Goal: Information Seeking & Learning: Understand process/instructions

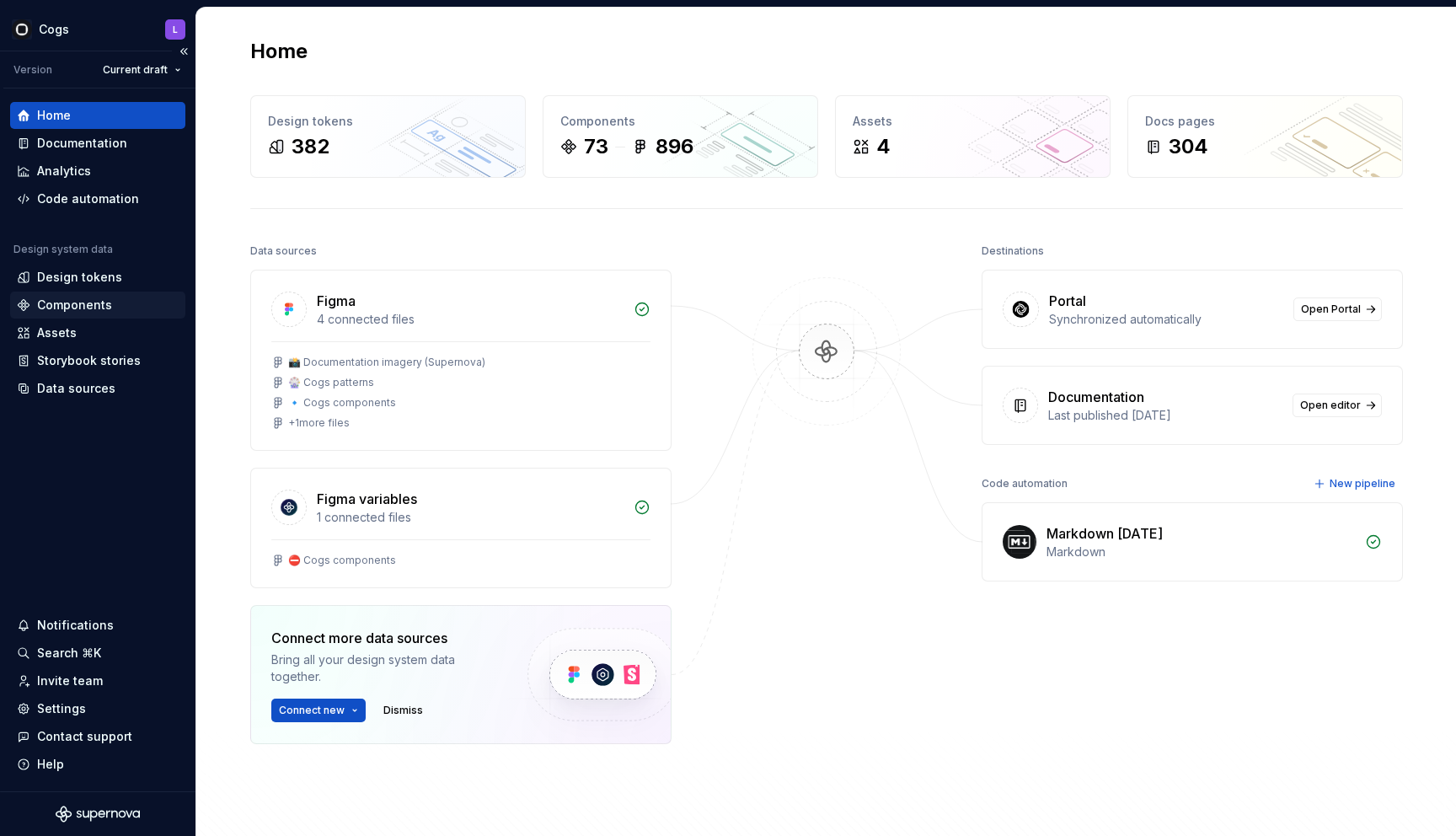
click at [101, 301] on div "Components" at bounding box center [74, 305] width 75 height 17
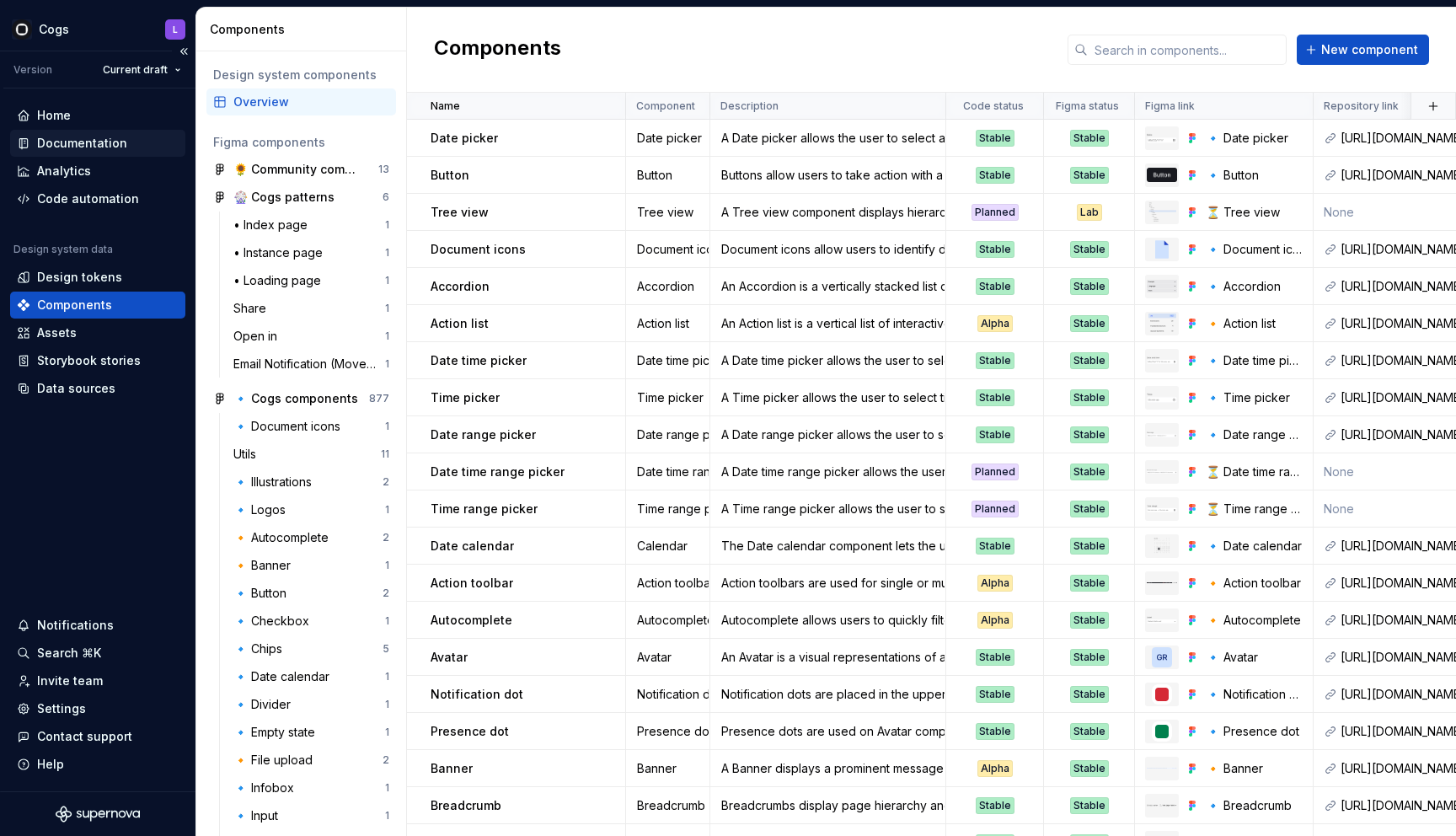
click at [77, 140] on div "Documentation" at bounding box center [81, 142] width 90 height 17
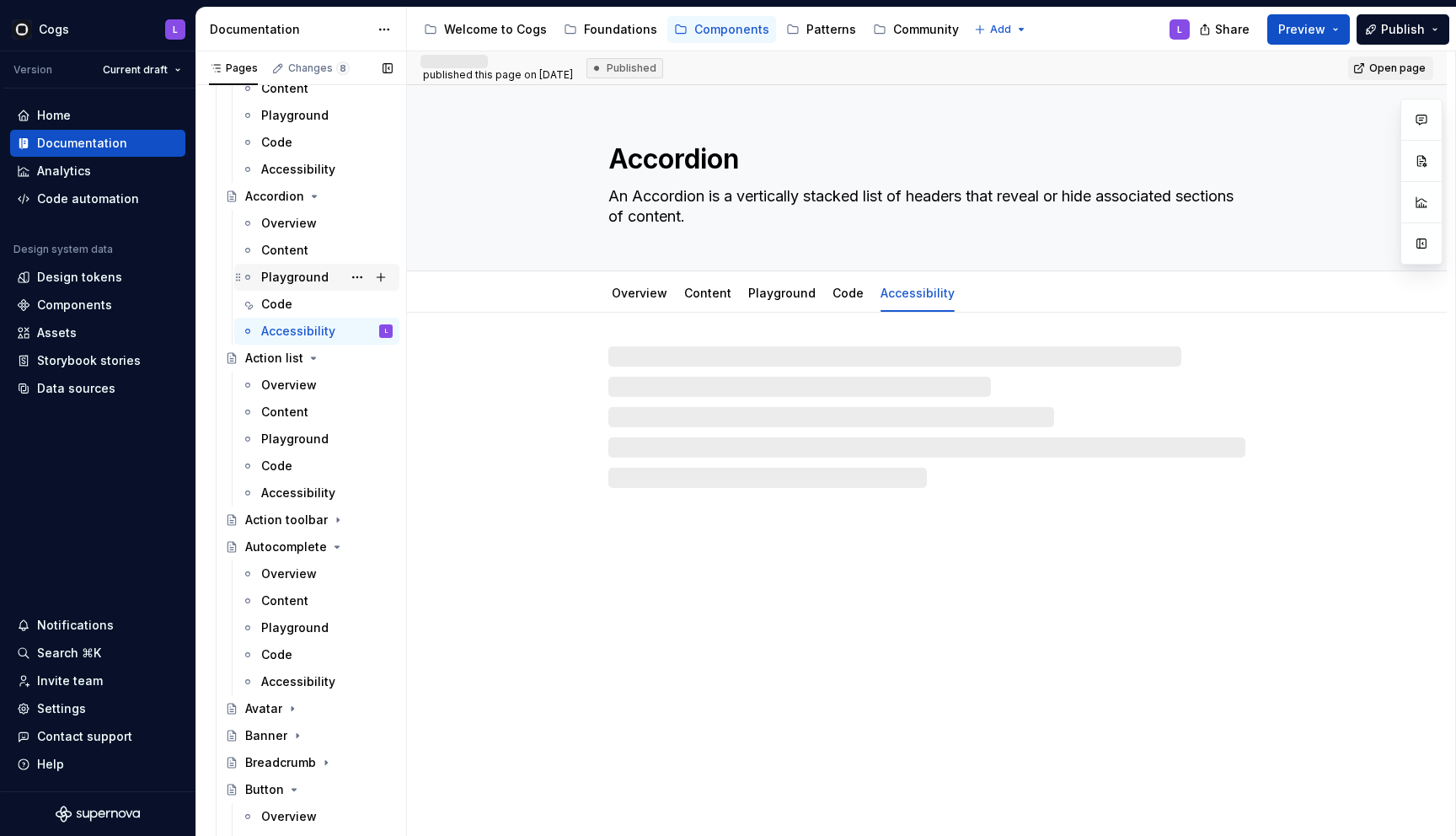
scroll to position [175, 0]
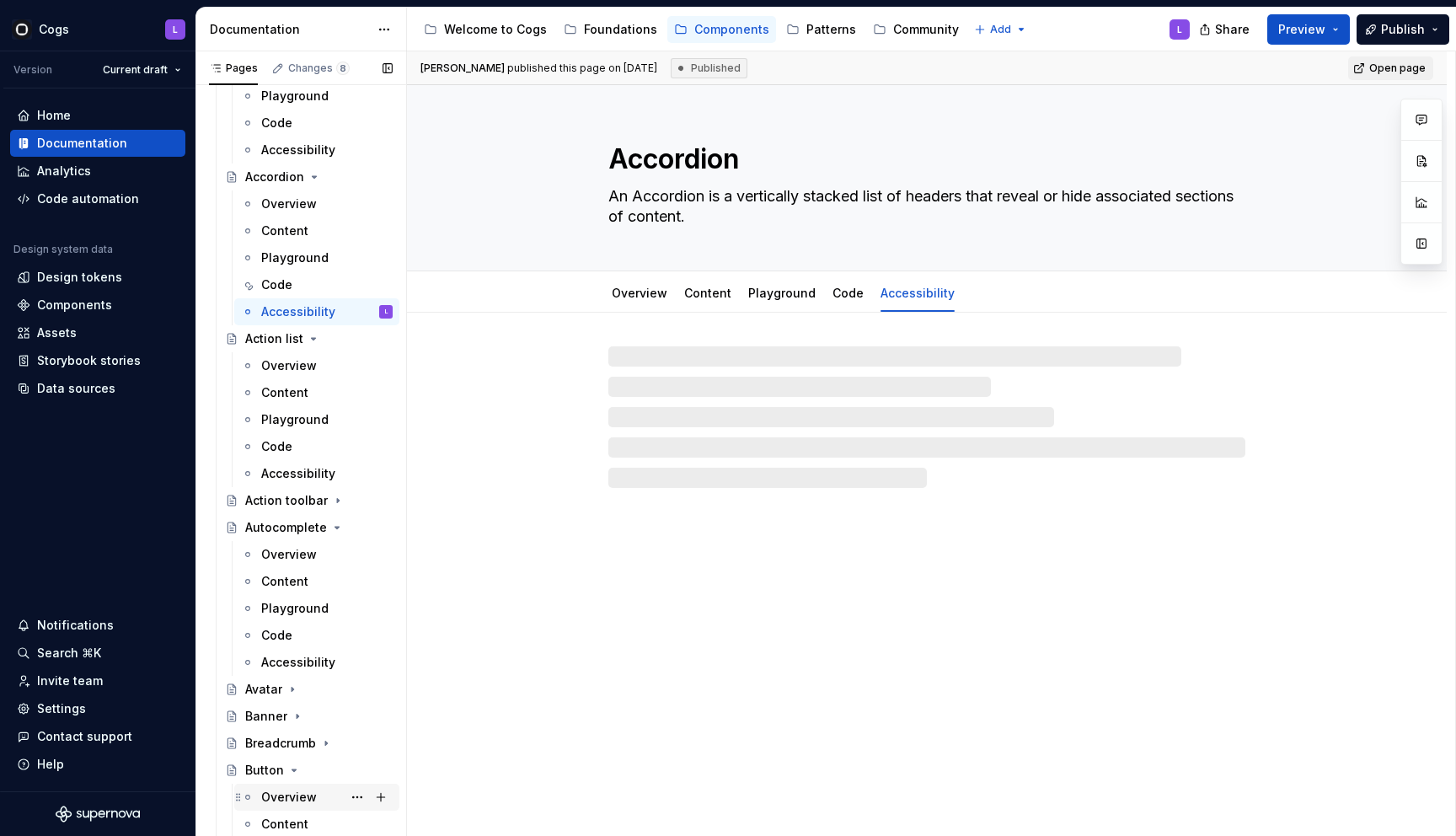
click at [274, 795] on div "Overview" at bounding box center [289, 797] width 56 height 17
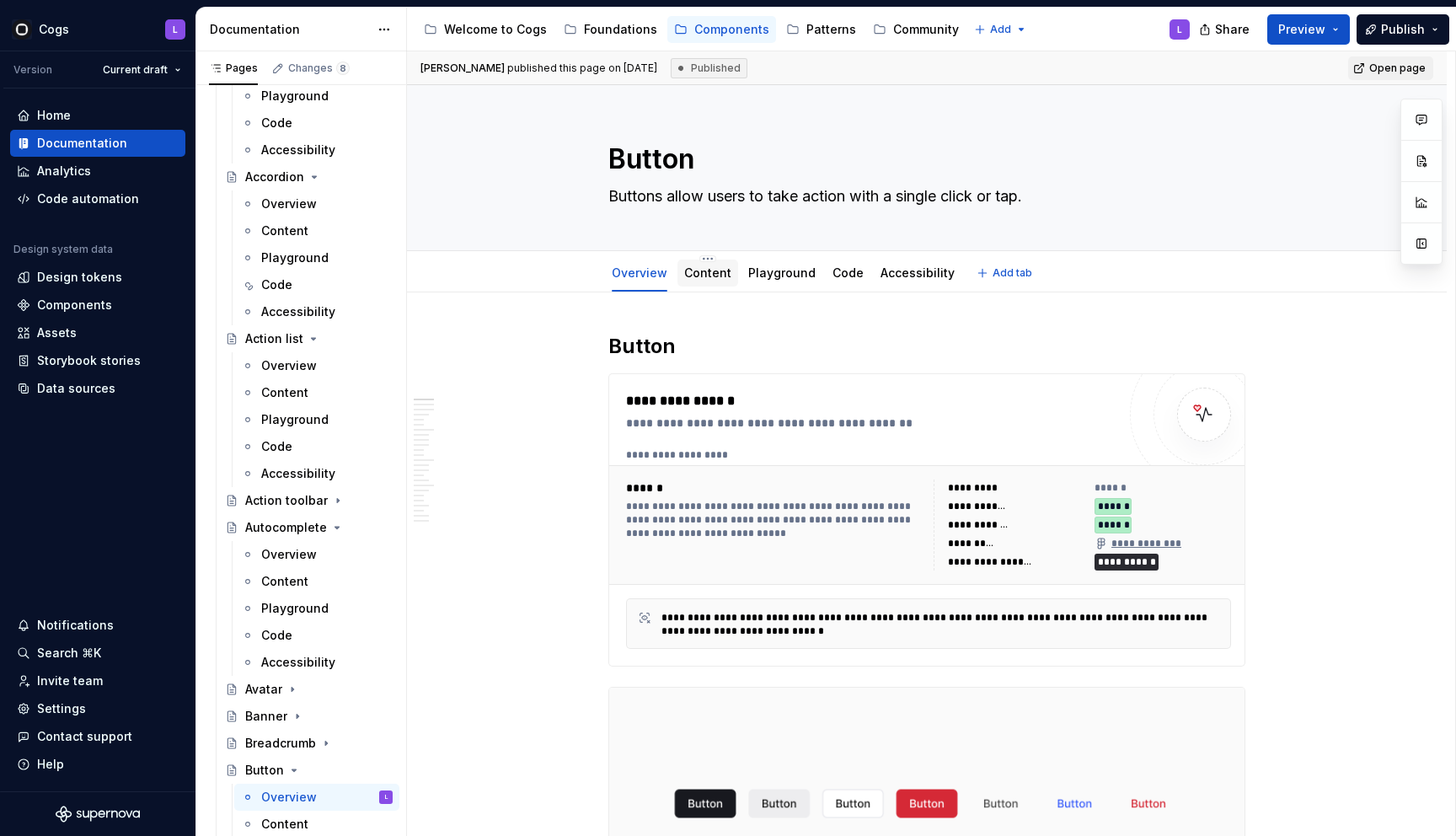
click at [708, 269] on link "Content" at bounding box center [708, 272] width 47 height 14
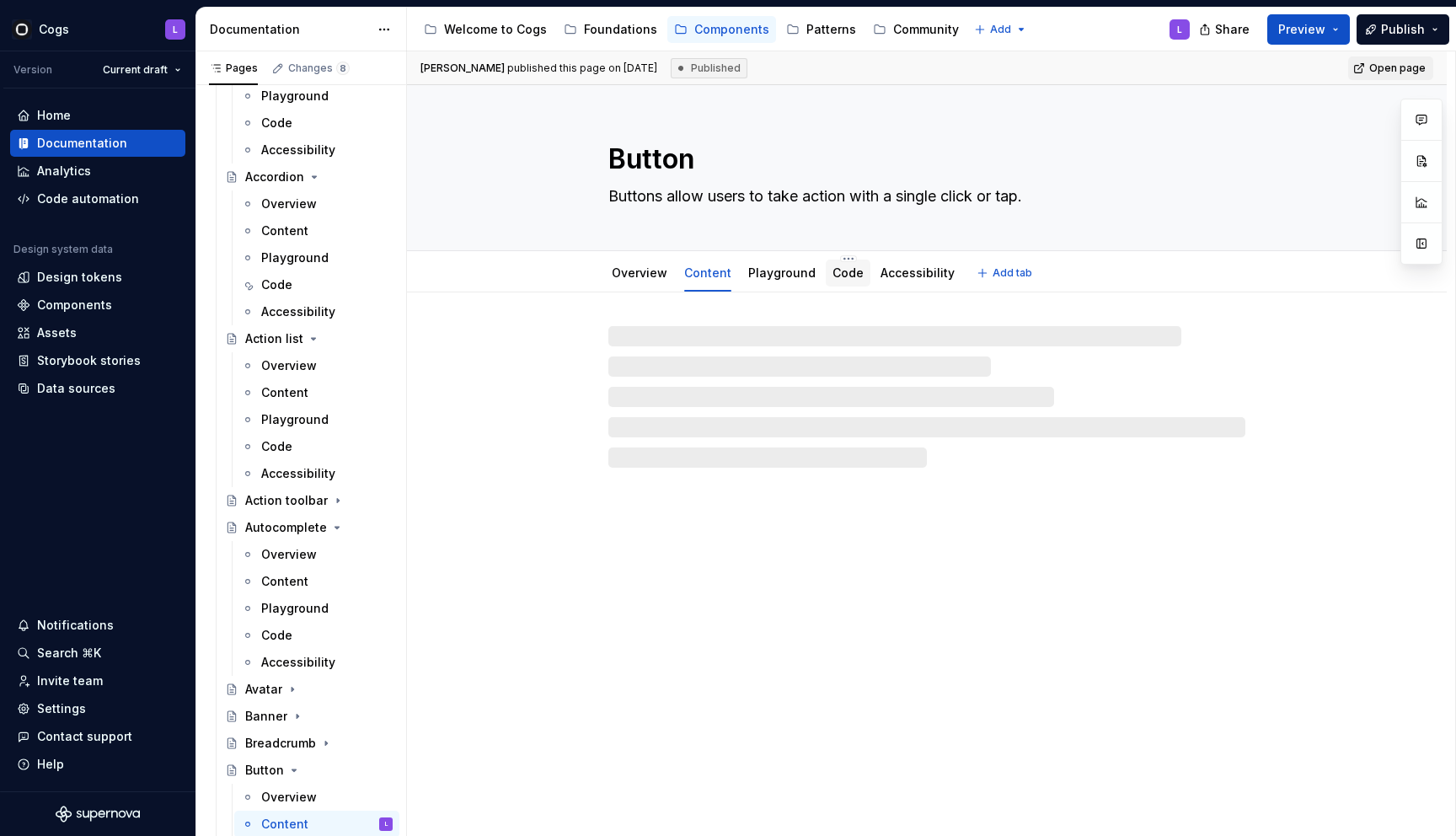
click at [859, 271] on div "Code" at bounding box center [848, 272] width 45 height 27
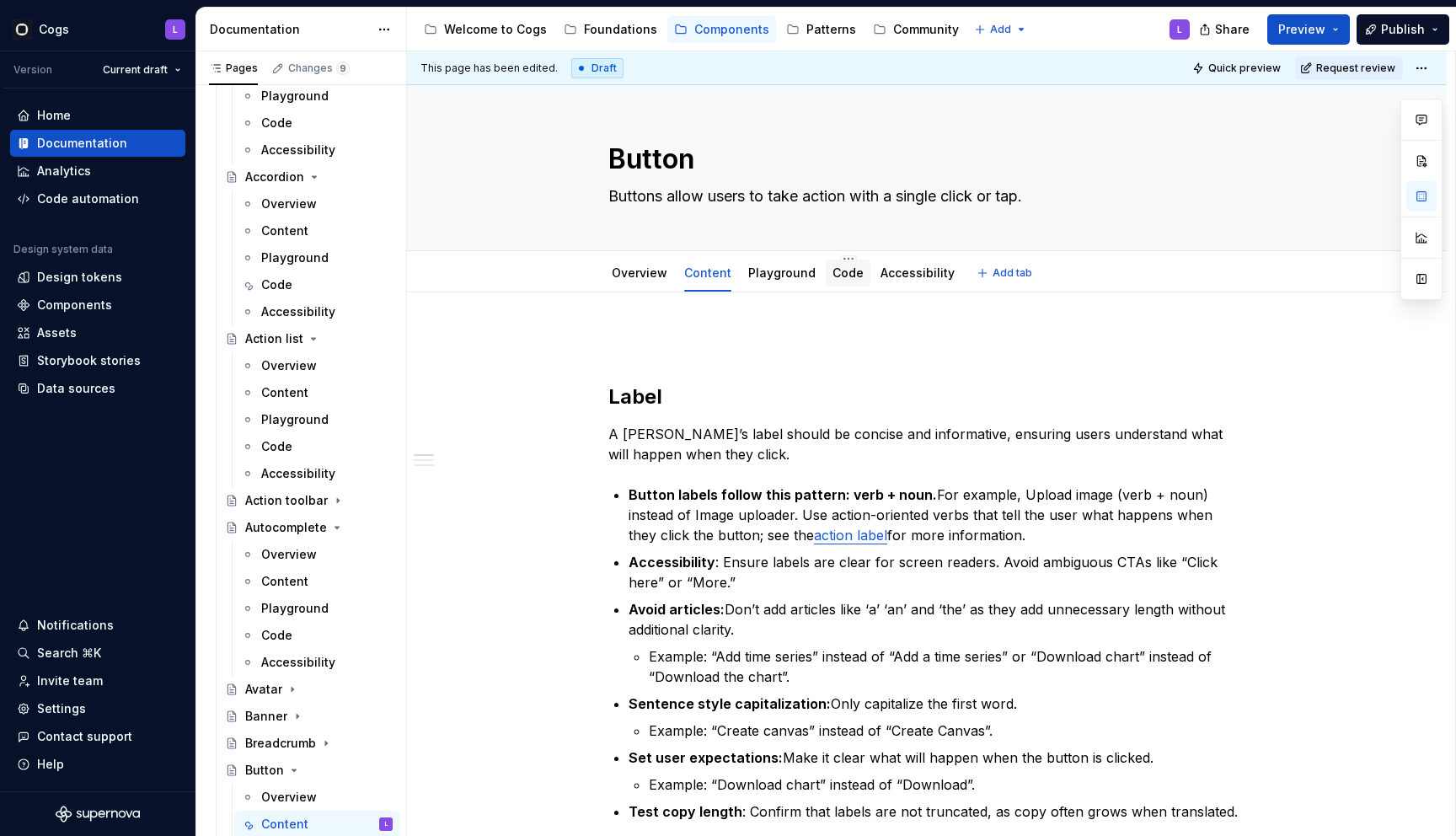
click at [841, 284] on div "Code" at bounding box center [848, 272] width 45 height 27
click at [613, 398] on h2 "Label" at bounding box center [927, 396] width 637 height 27
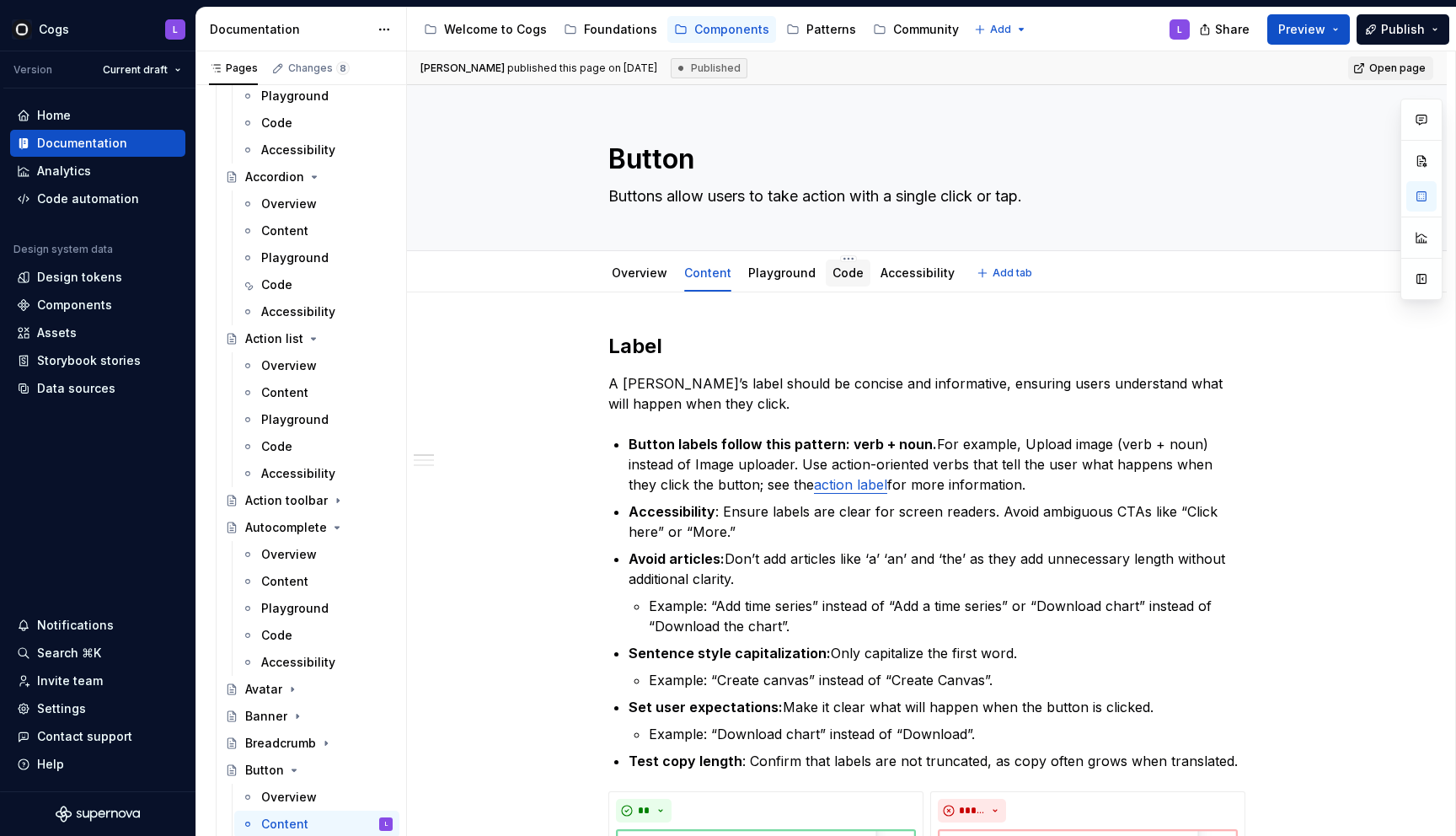
click at [834, 280] on link "Code" at bounding box center [848, 272] width 31 height 14
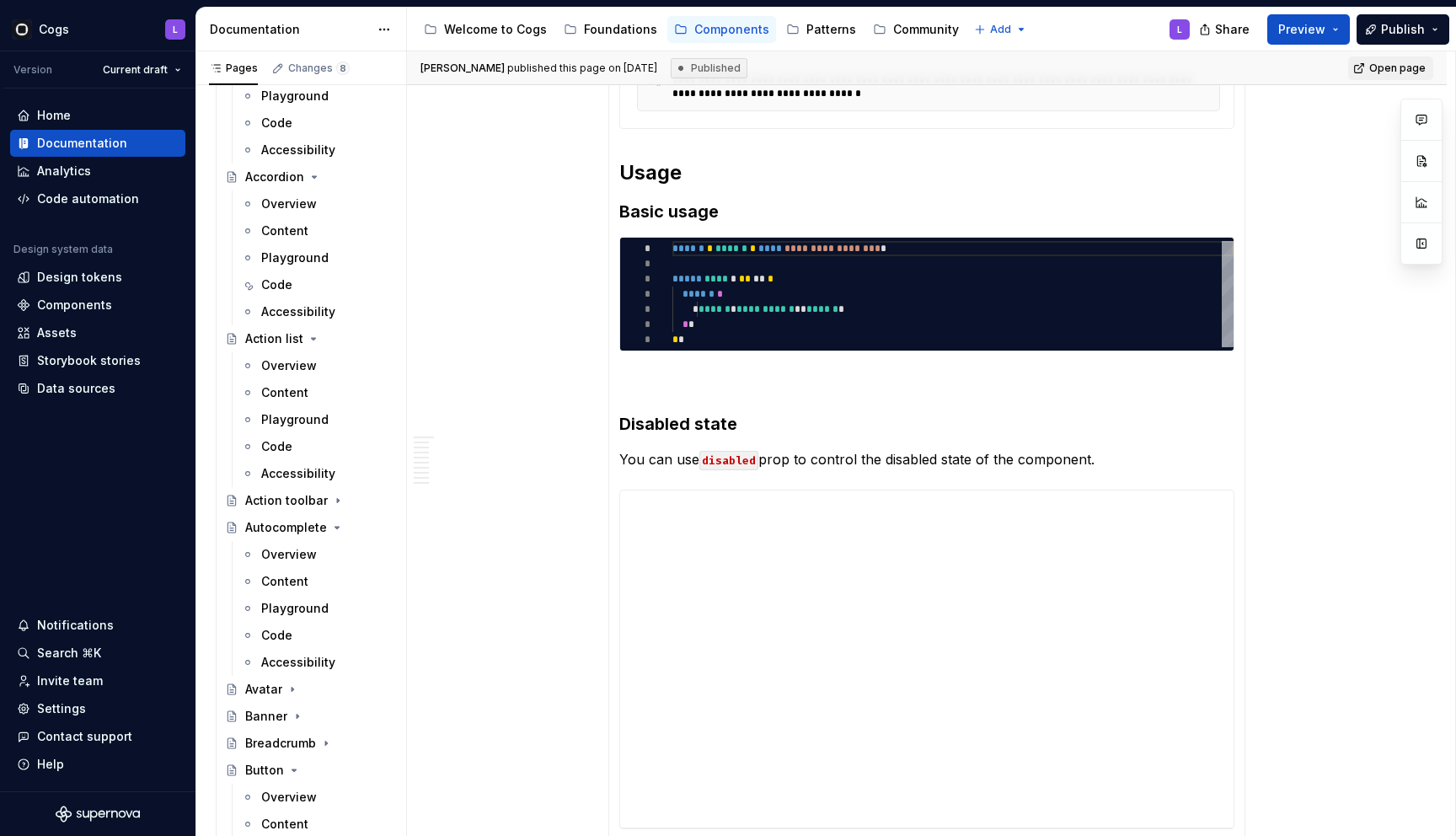
scroll to position [538, 0]
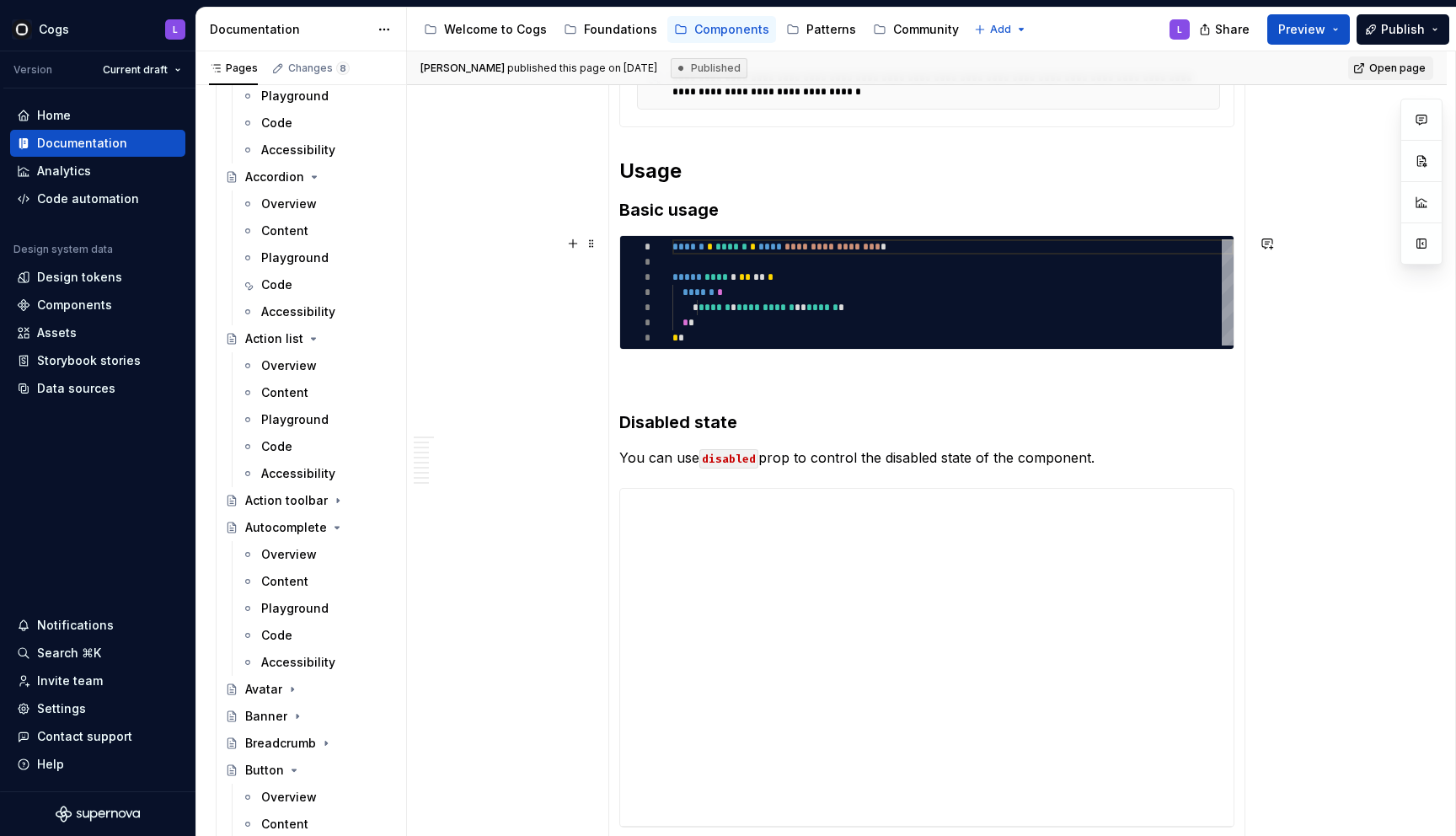
type textarea "*"
type textarea "**********"
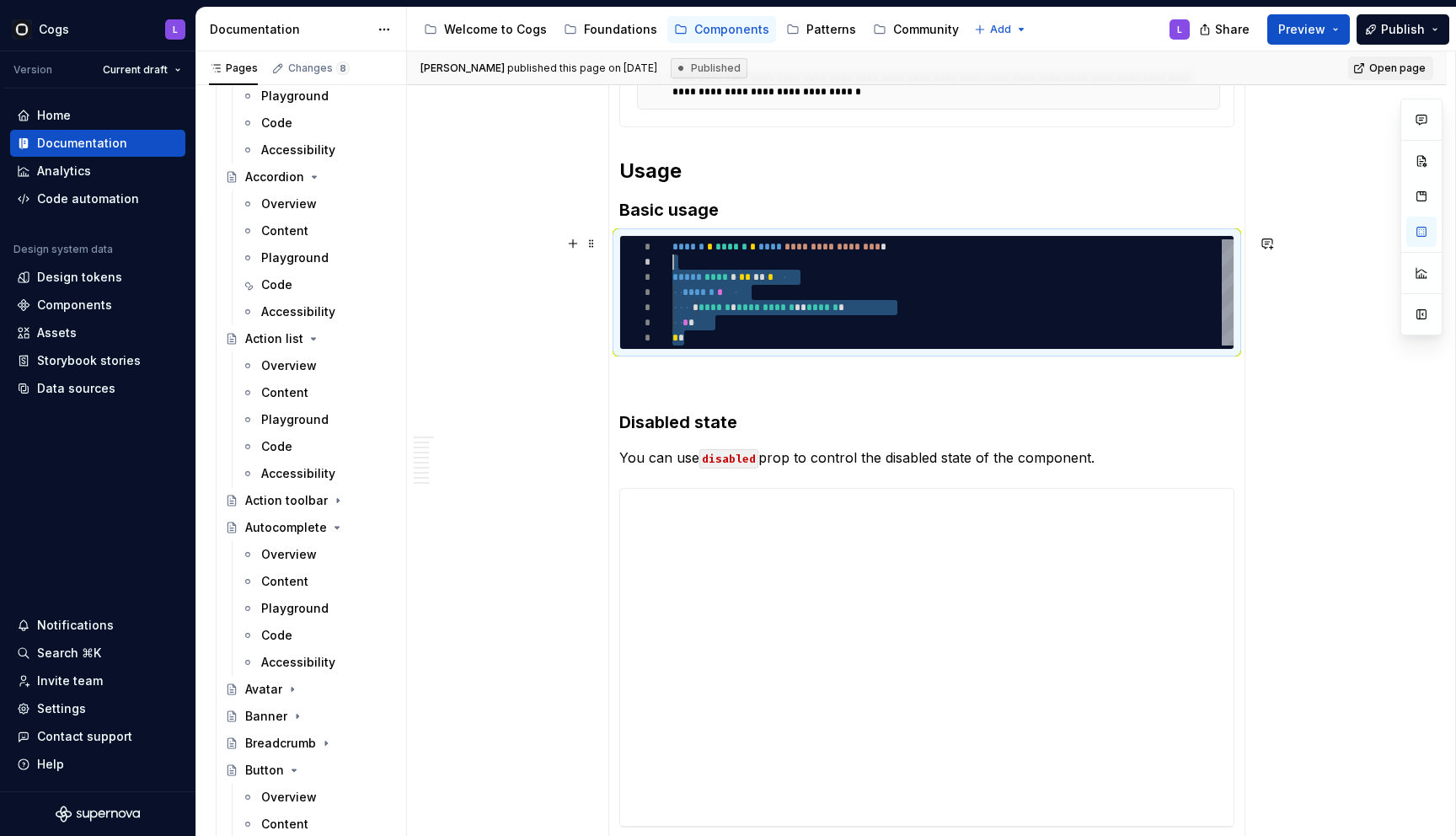
scroll to position [0, 0]
drag, startPoint x: 708, startPoint y: 335, endPoint x: 678, endPoint y: 249, distance: 91.1
click at [678, 249] on div "**********" at bounding box center [952, 292] width 561 height 106
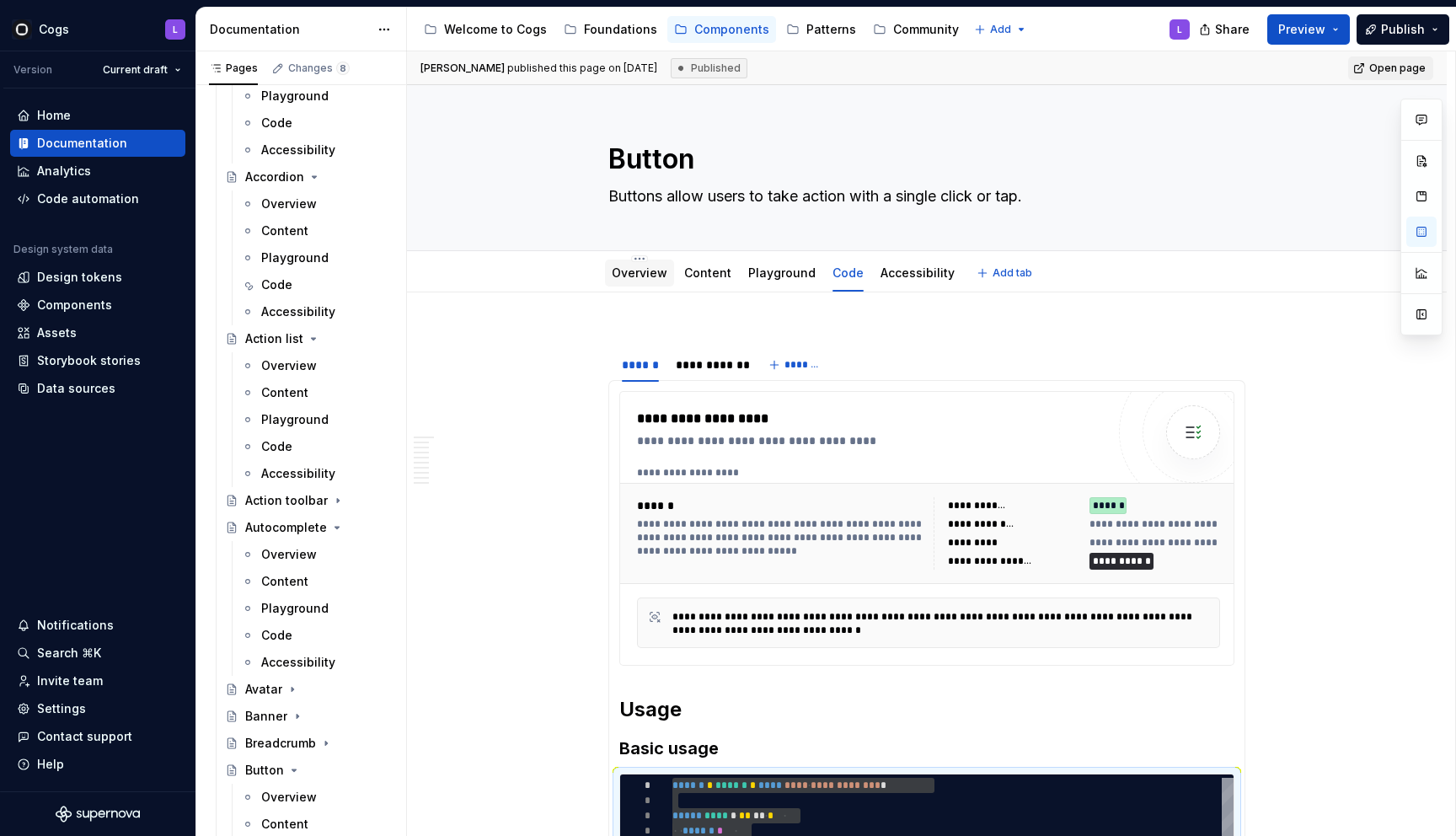
click at [655, 271] on link "Overview" at bounding box center [640, 272] width 56 height 14
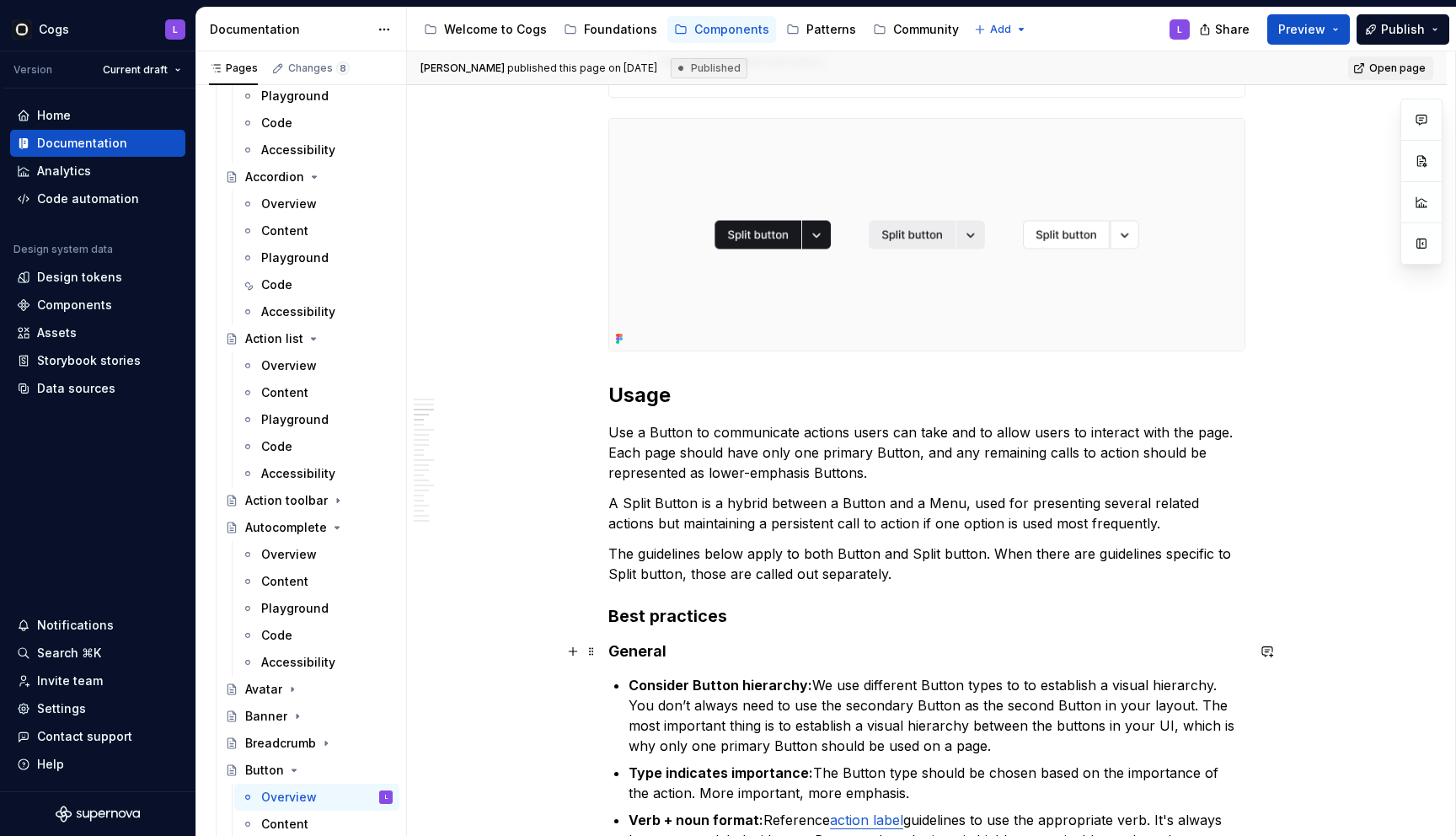
scroll to position [1141, 0]
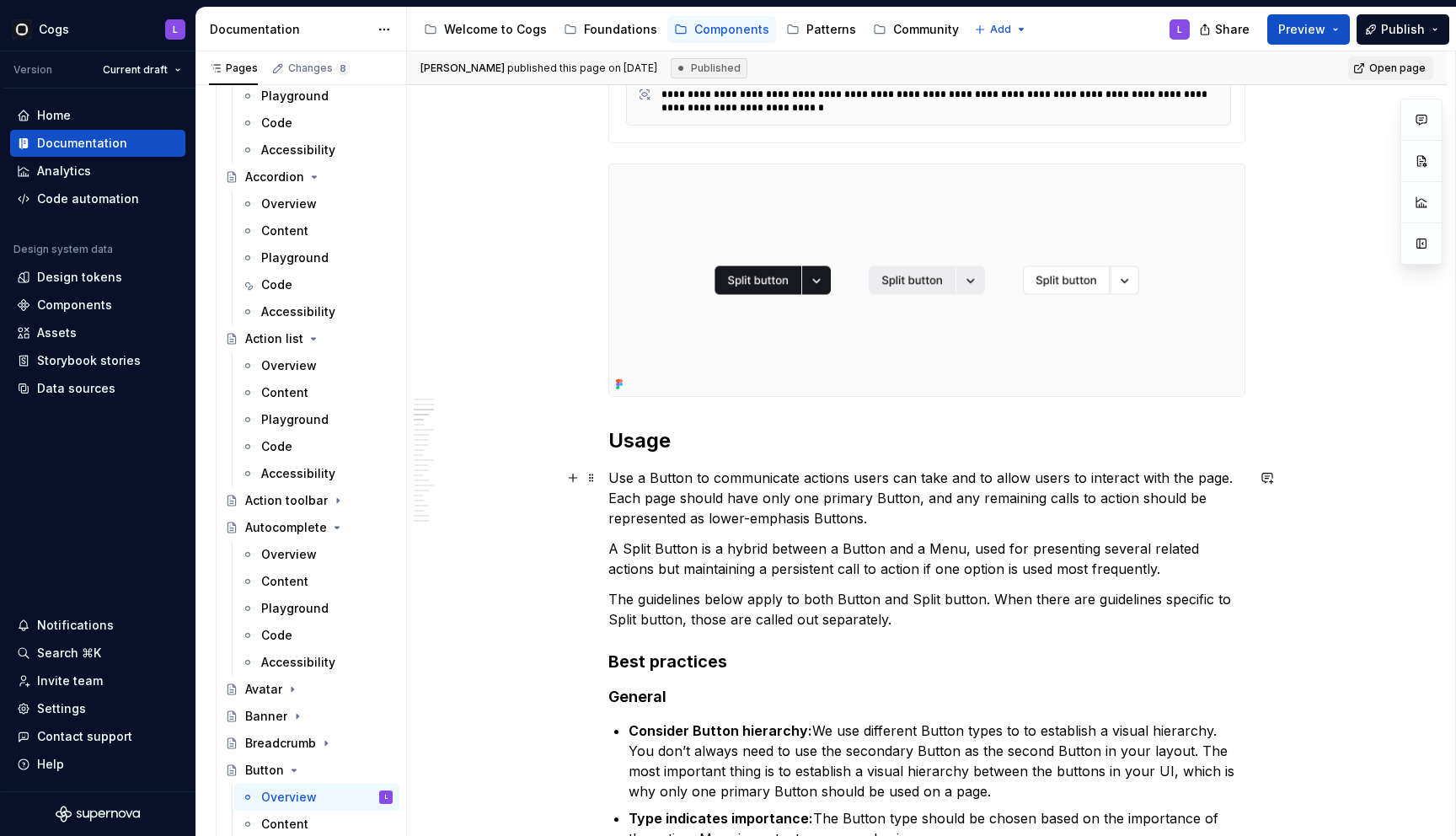
click at [746, 482] on p "Use a Button to communicate actions users can take and to allow users to intera…" at bounding box center [927, 498] width 637 height 61
copy p "Use a Button to communicate actions users can take and to allow users to intera…"
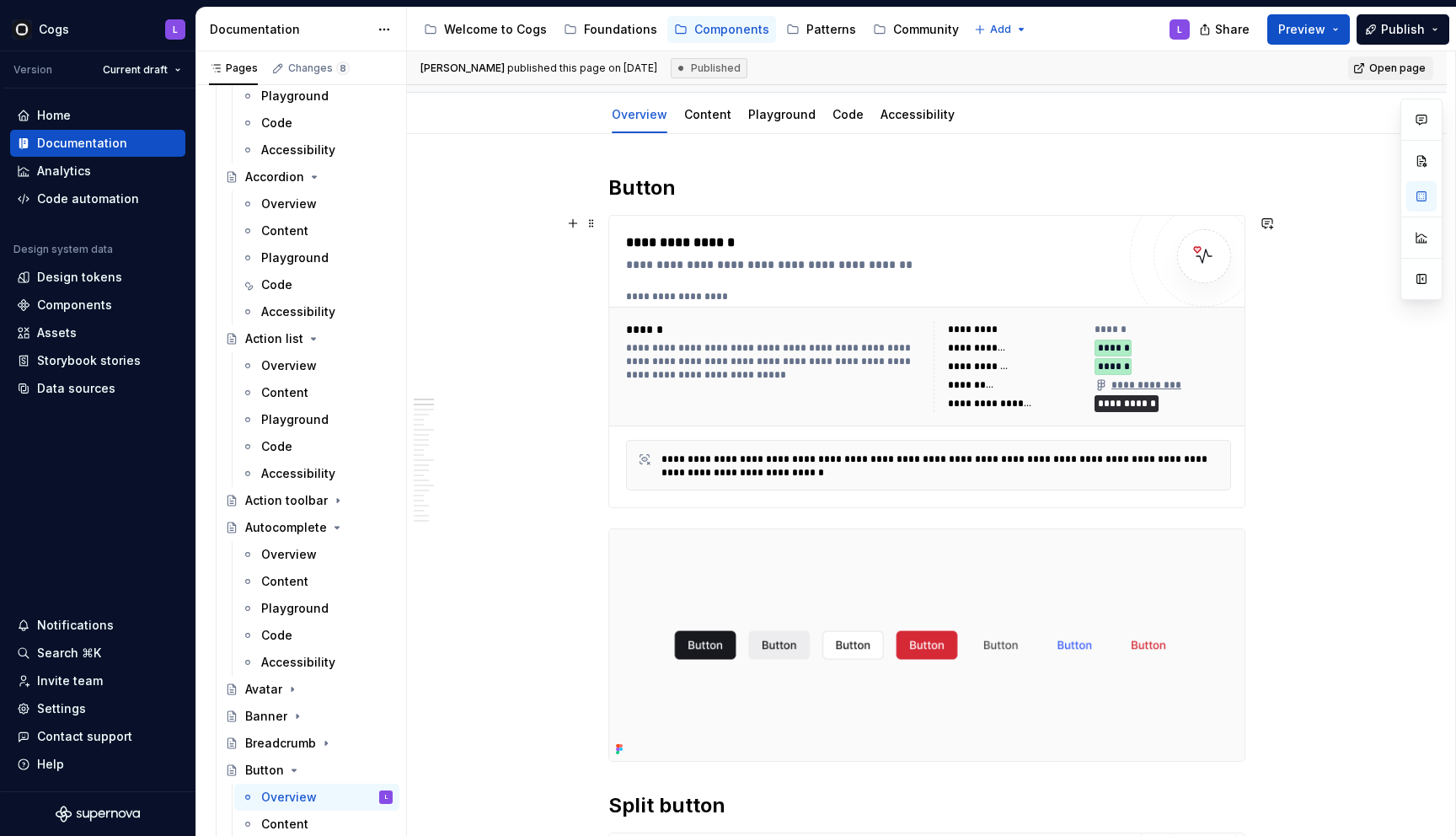
scroll to position [0, 0]
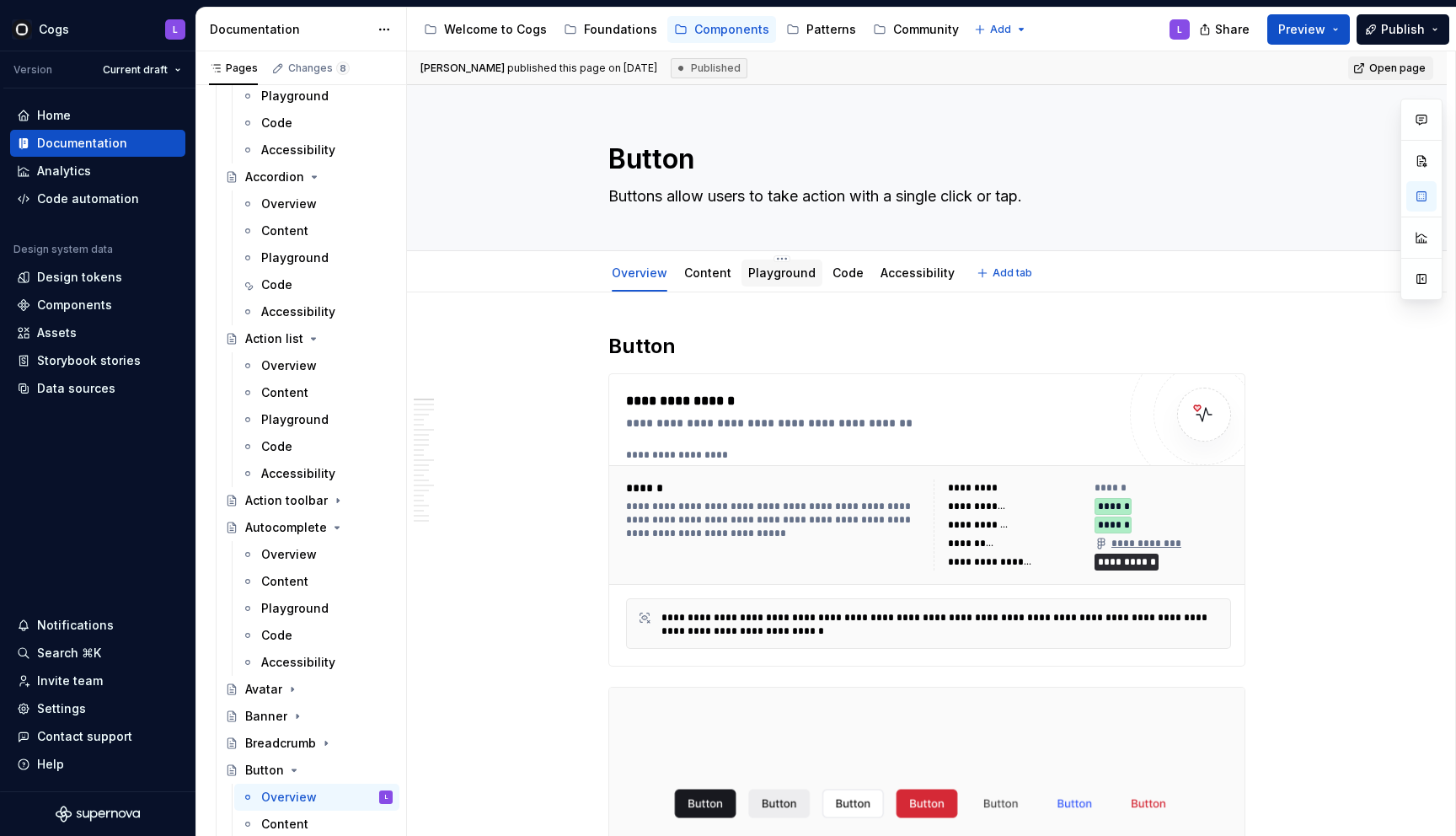
click at [792, 273] on link "Playground" at bounding box center [781, 272] width 67 height 14
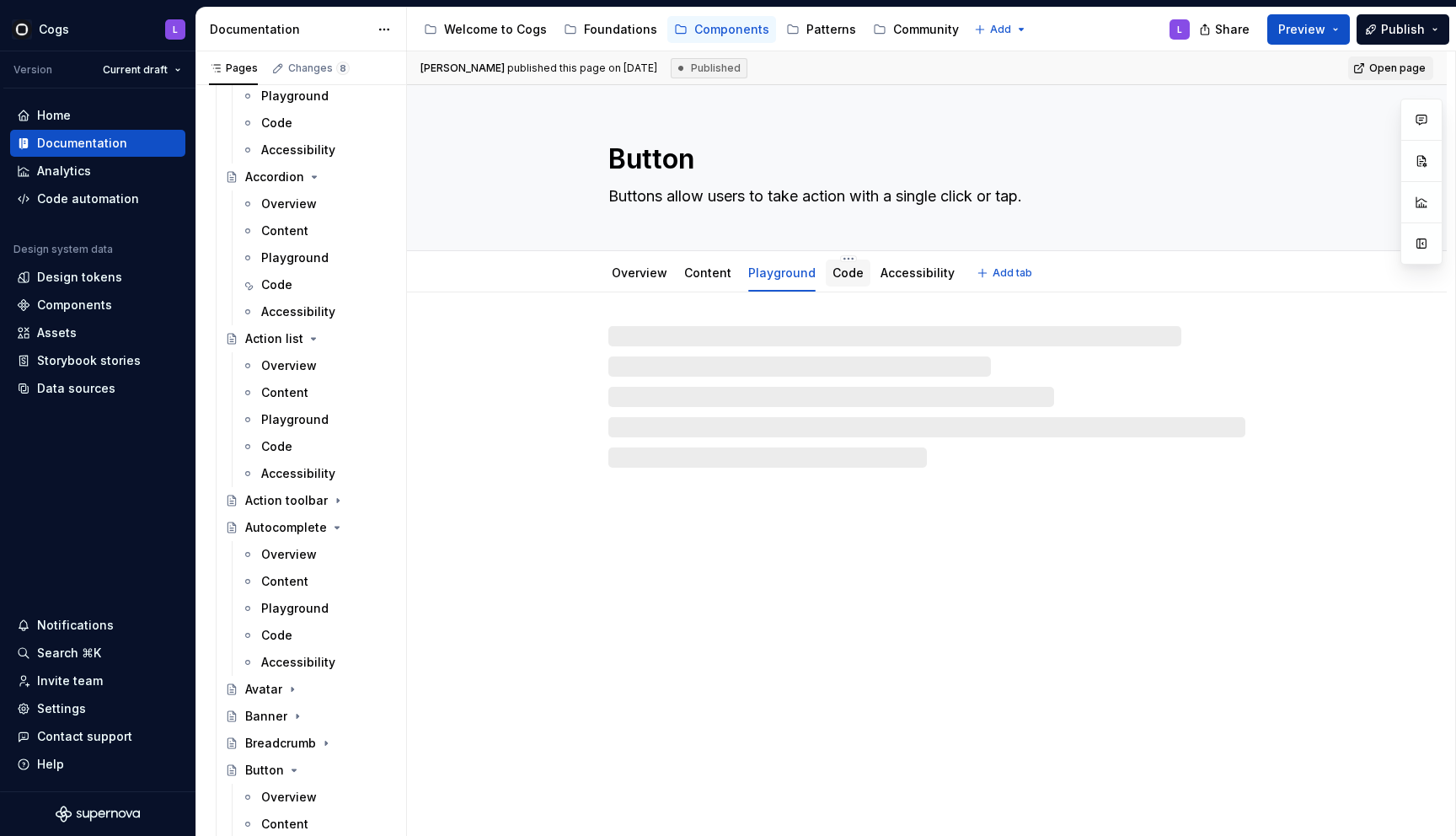
click at [841, 279] on link "Code" at bounding box center [848, 272] width 31 height 14
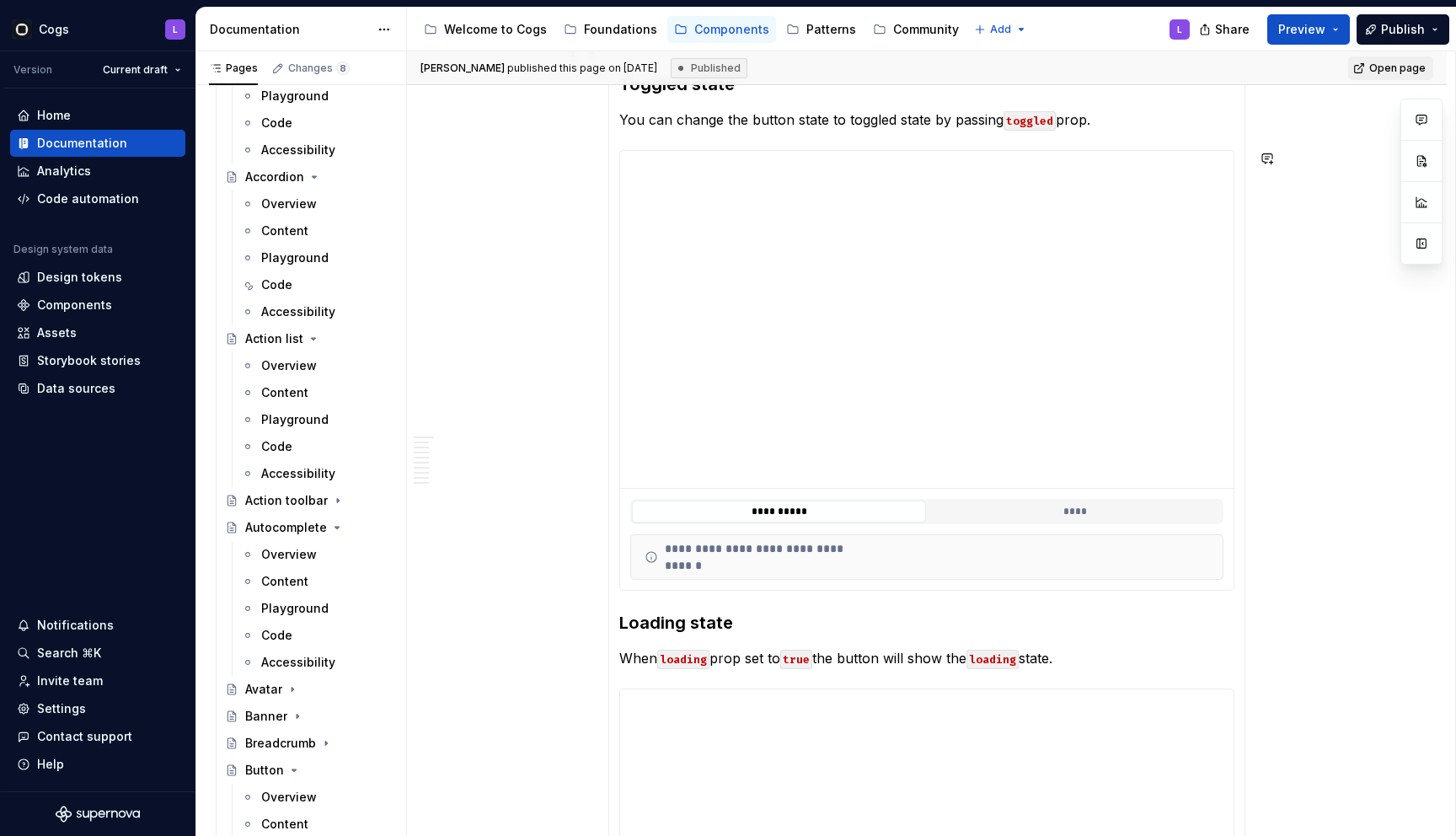
scroll to position [1418, 0]
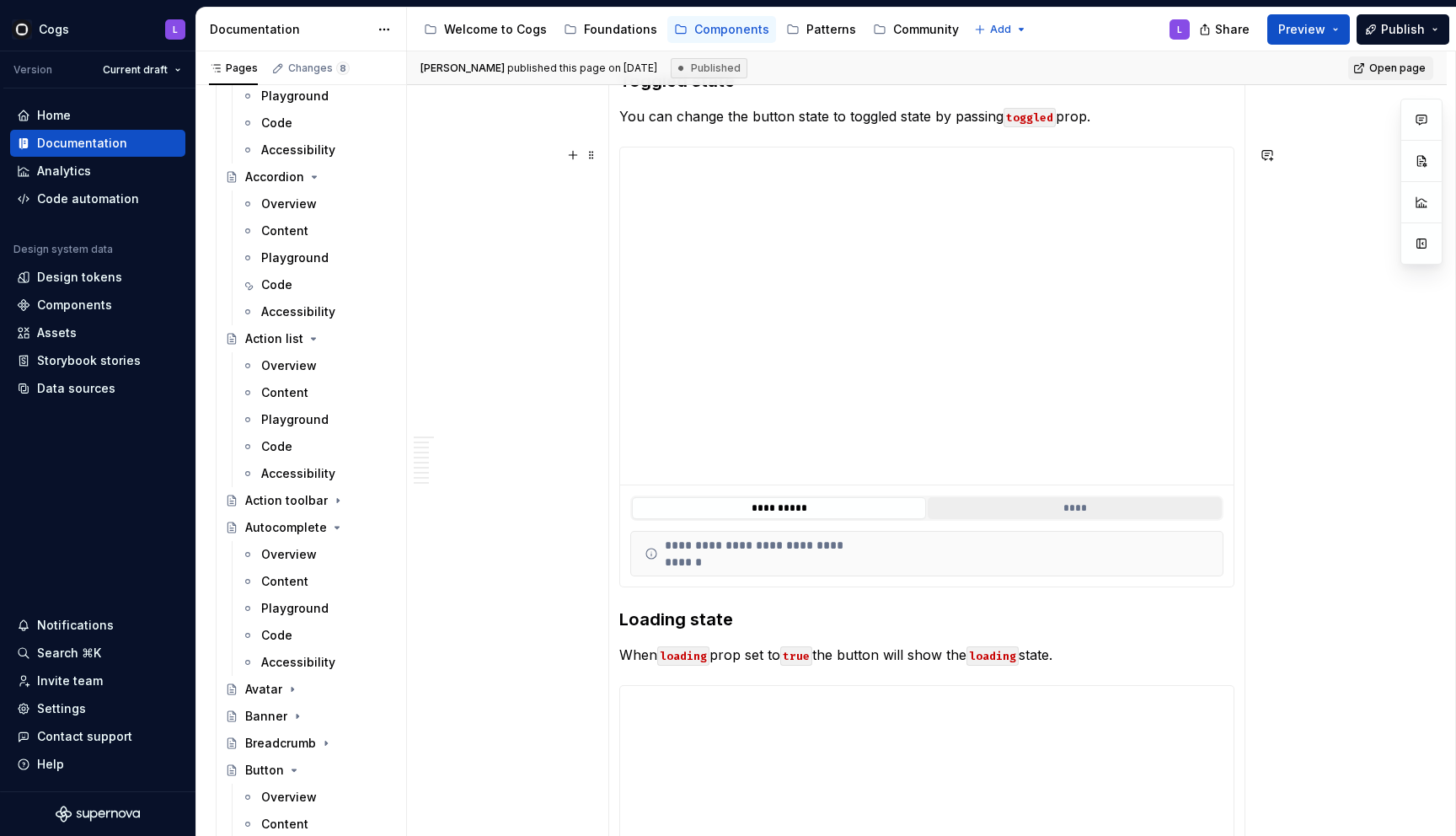
click at [986, 518] on button "****" at bounding box center [1075, 508] width 294 height 22
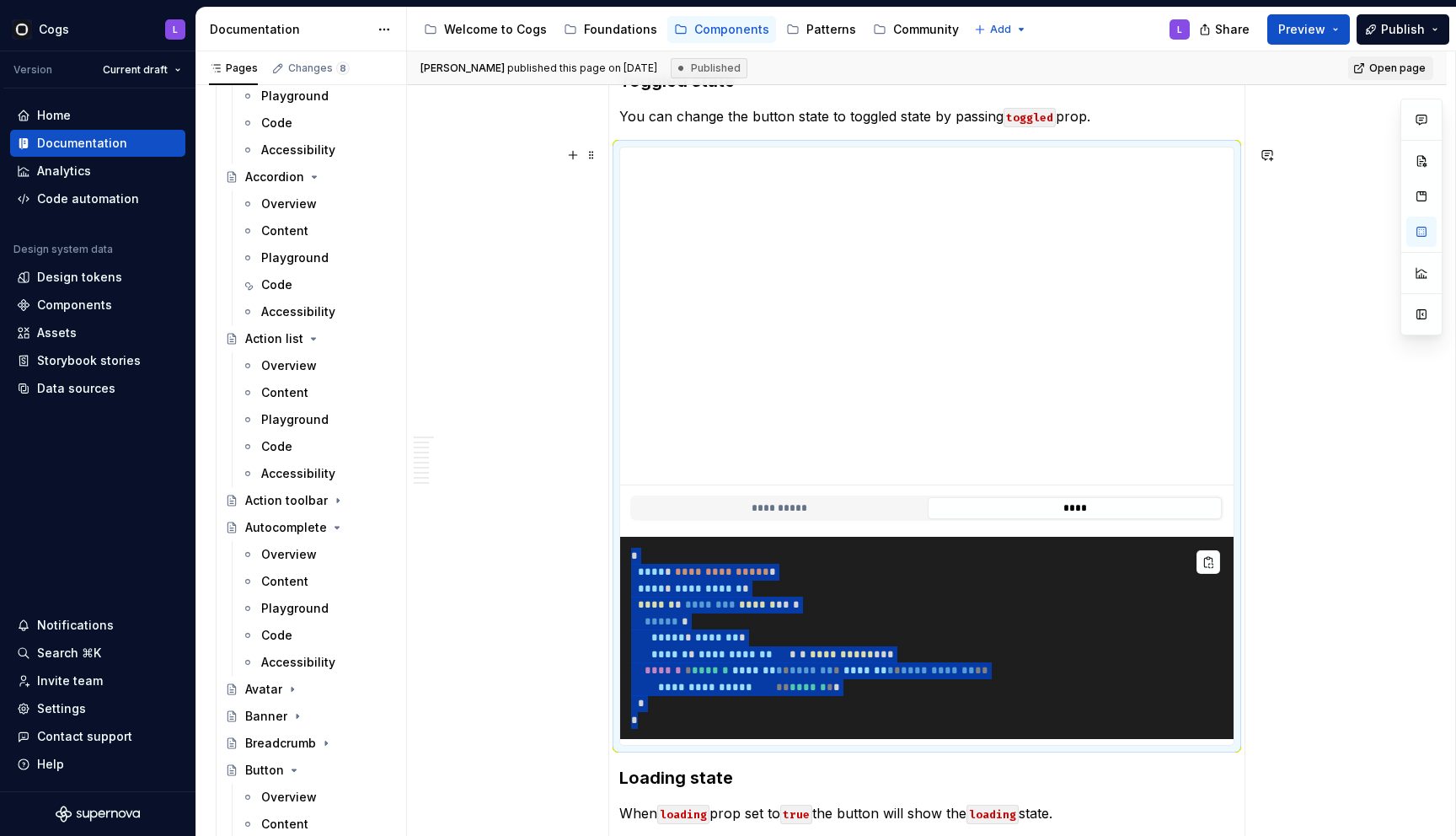
drag, startPoint x: 672, startPoint y: 749, endPoint x: 629, endPoint y: 563, distance: 190.9
click at [629, 563] on pre "**********" at bounding box center [927, 638] width 614 height 203
copy code "**********"
click at [1212, 561] on button "button" at bounding box center [1208, 561] width 24 height 24
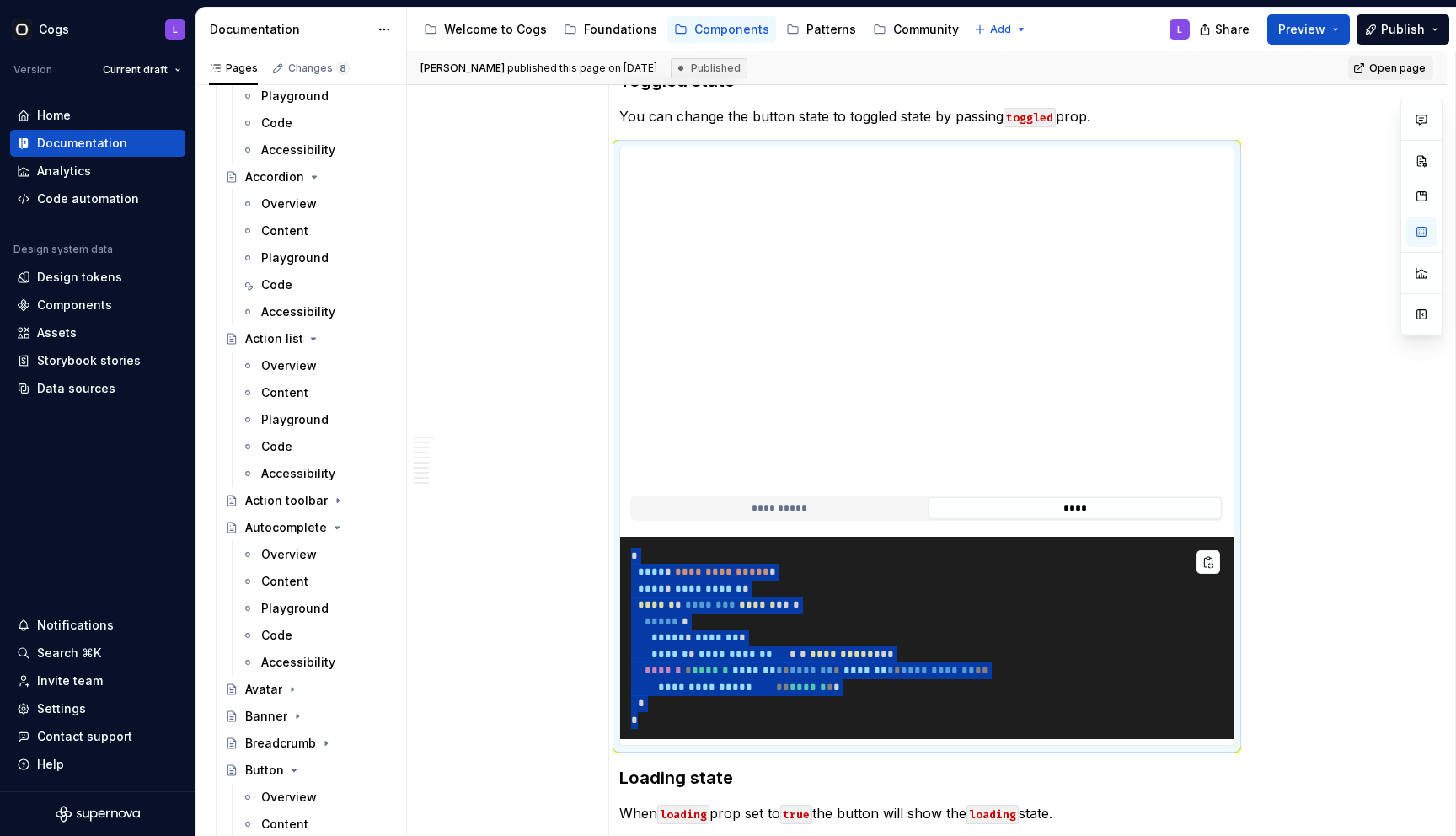
type textarea "*"
